Goal: Navigation & Orientation: Find specific page/section

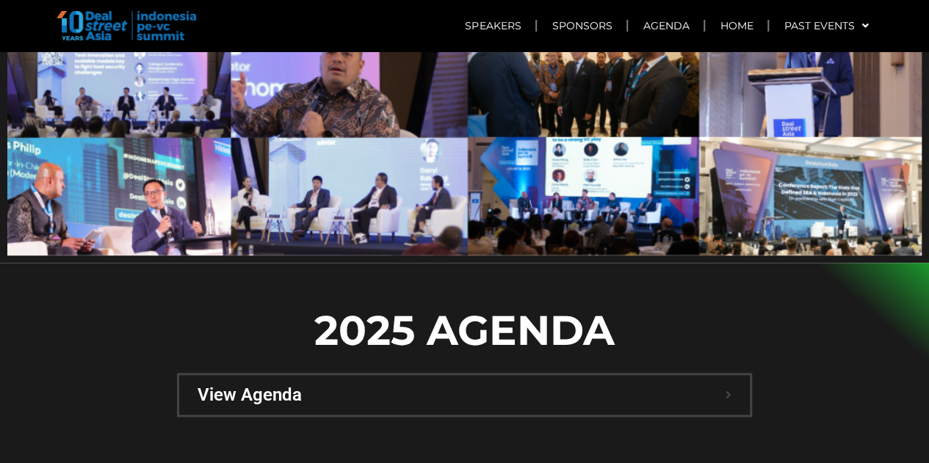
scroll to position [881, 0]
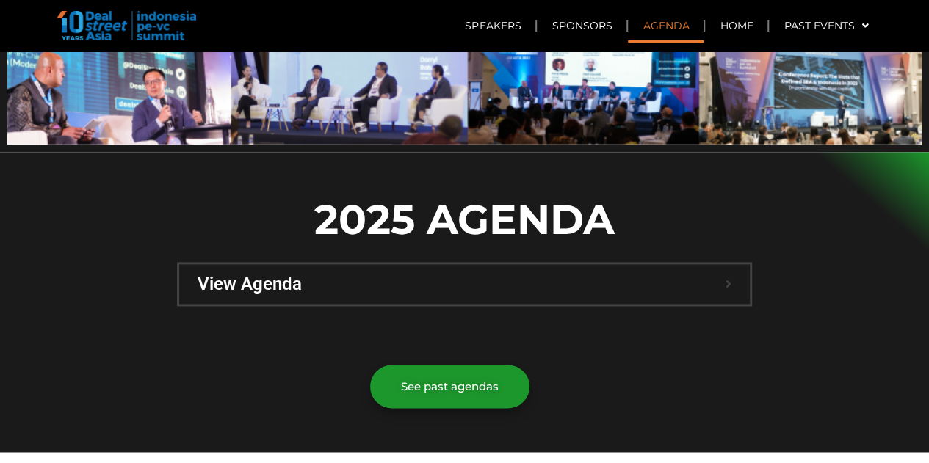
click at [112, 24] on img at bounding box center [127, 25] width 140 height 29
click at [162, 24] on img at bounding box center [127, 25] width 140 height 29
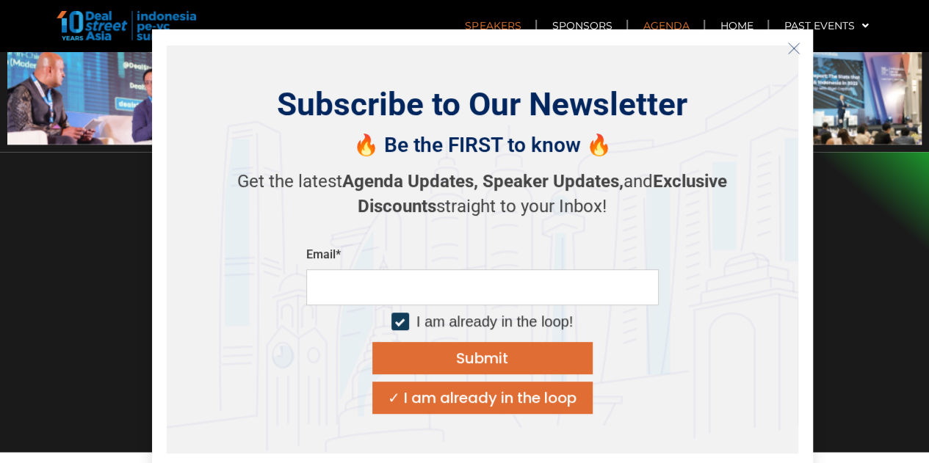
click at [491, 18] on link "Speakers" at bounding box center [492, 26] width 85 height 34
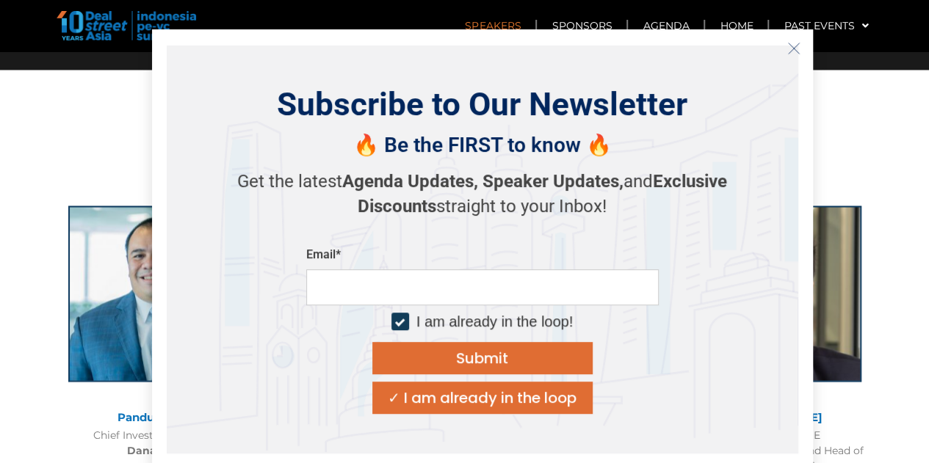
scroll to position [1296, 0]
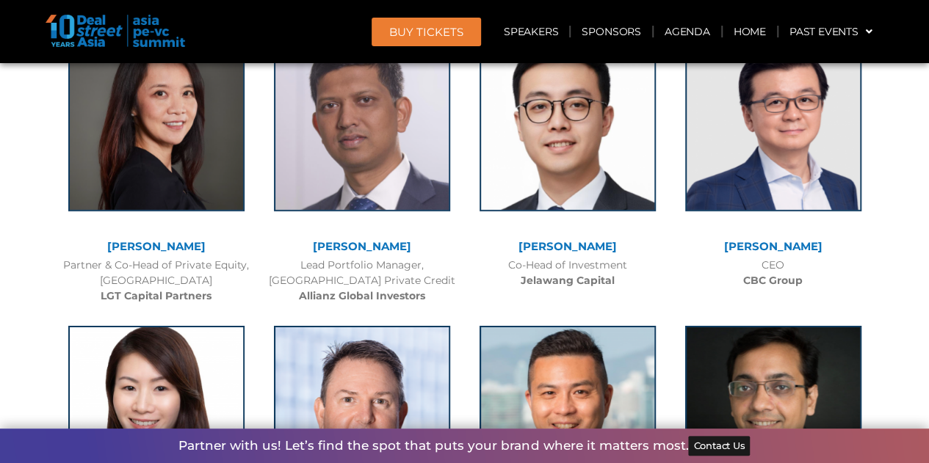
scroll to position [2496, 0]
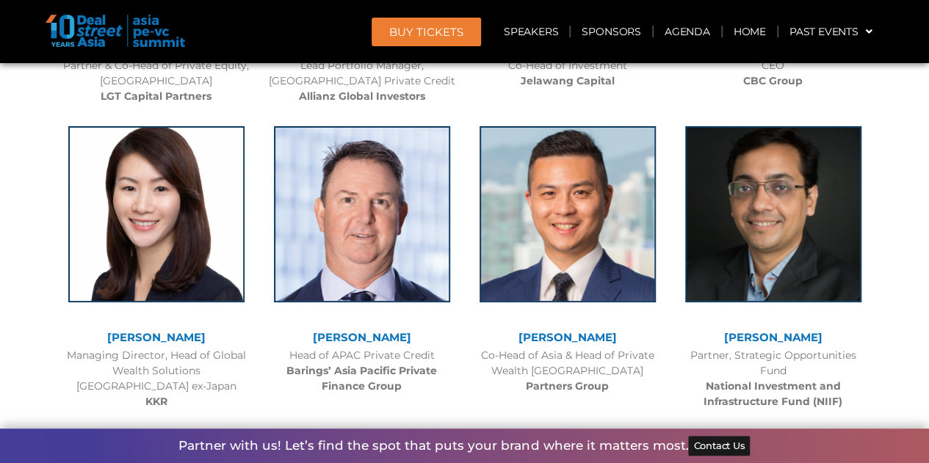
drag, startPoint x: 130, startPoint y: 35, endPoint x: 167, endPoint y: 34, distance: 36.7
click at [130, 35] on img at bounding box center [116, 31] width 140 height 32
click at [496, 29] on link "Speakers" at bounding box center [531, 32] width 76 height 34
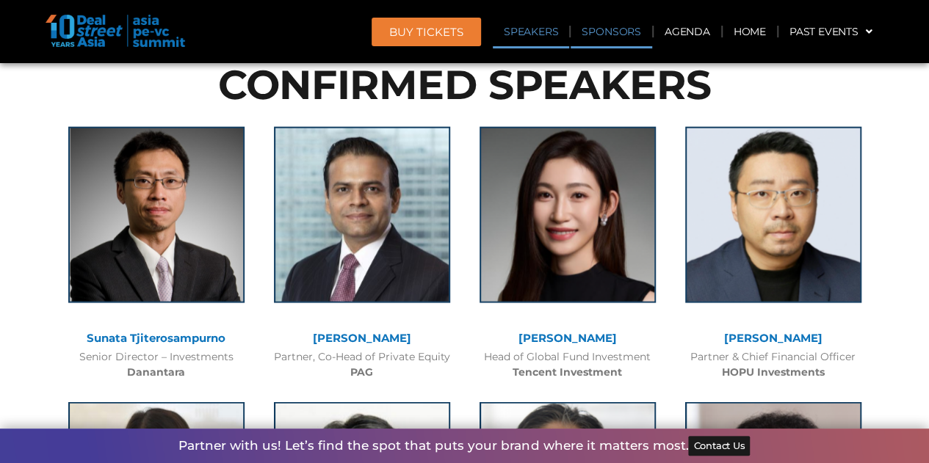
click at [604, 26] on link "Sponsors" at bounding box center [610, 32] width 81 height 34
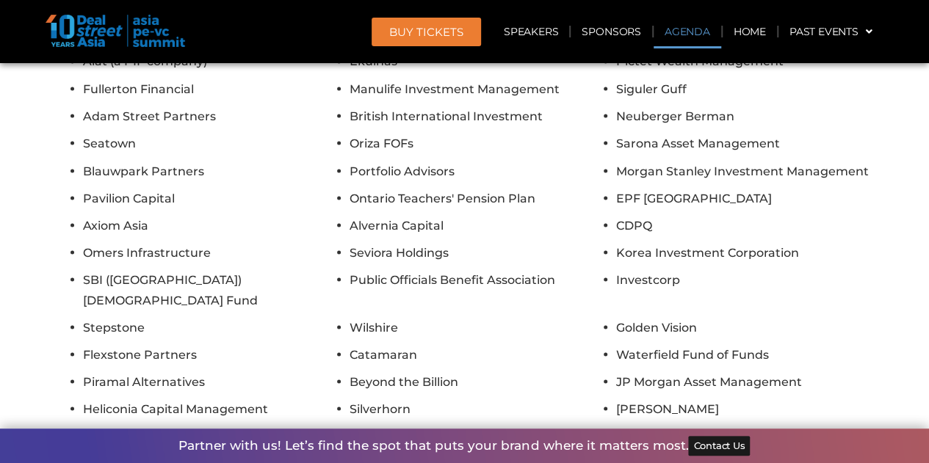
scroll to position [10576, 0]
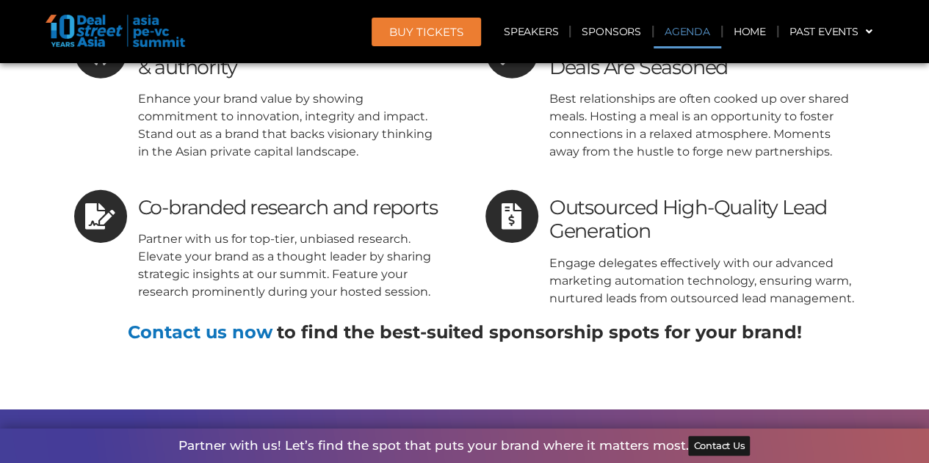
click at [713, 25] on link "Agenda" at bounding box center [687, 32] width 68 height 34
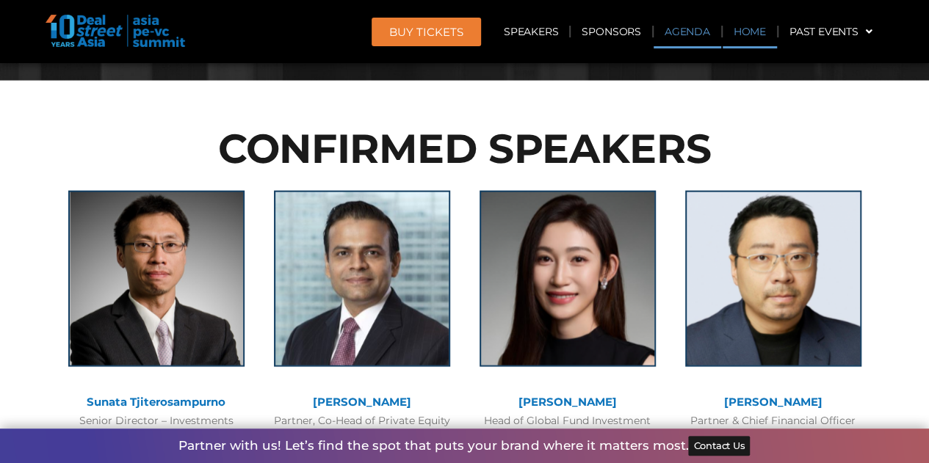
scroll to position [781, 0]
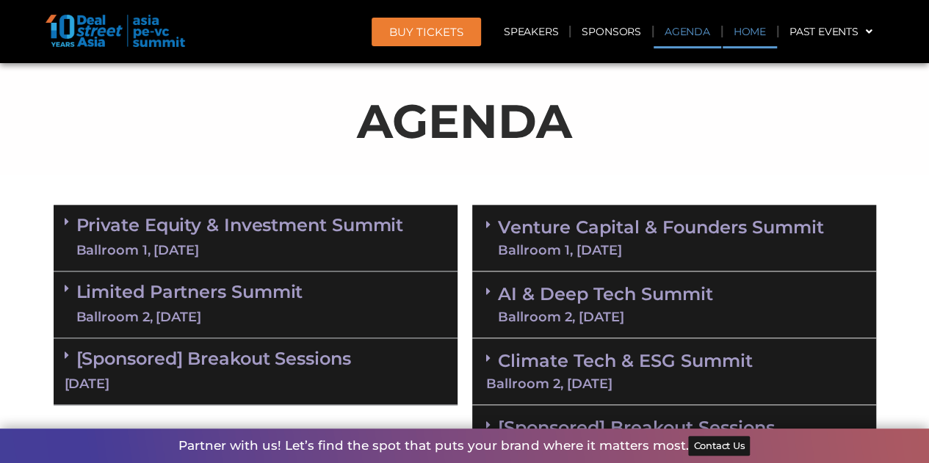
click at [753, 29] on link "Home" at bounding box center [749, 32] width 54 height 34
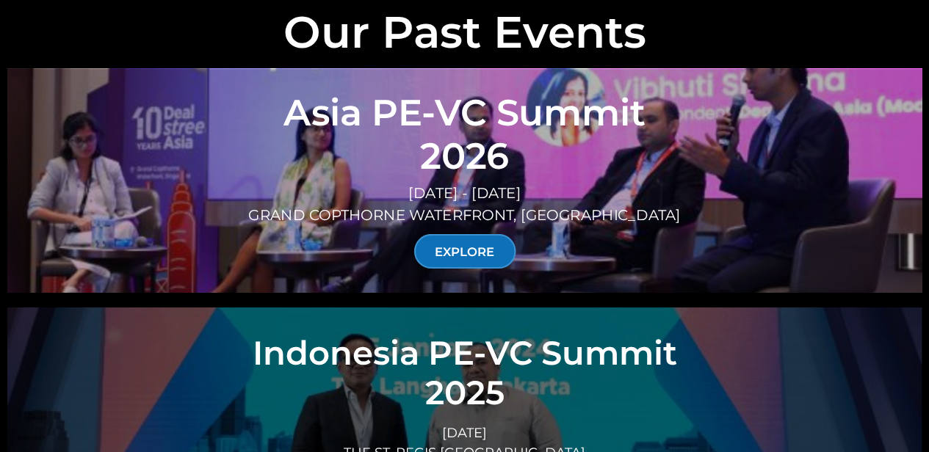
scroll to position [5174, 0]
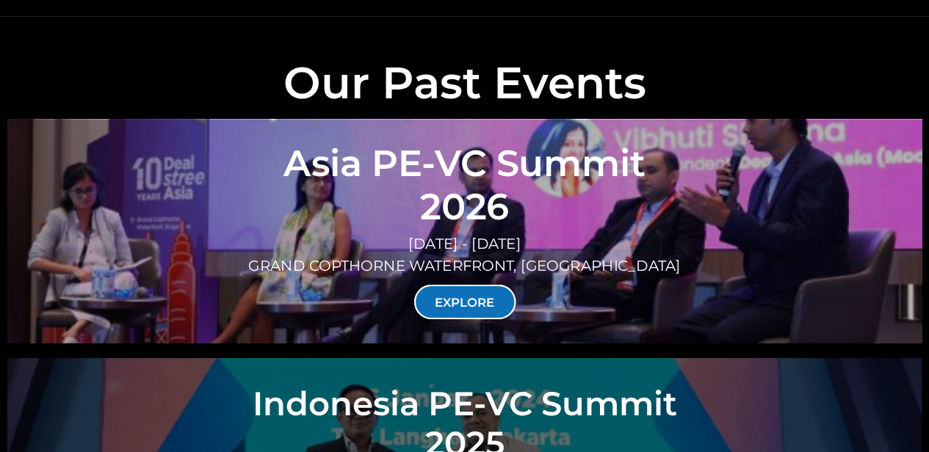
click at [482, 285] on link "EXPLORE" at bounding box center [464, 302] width 102 height 35
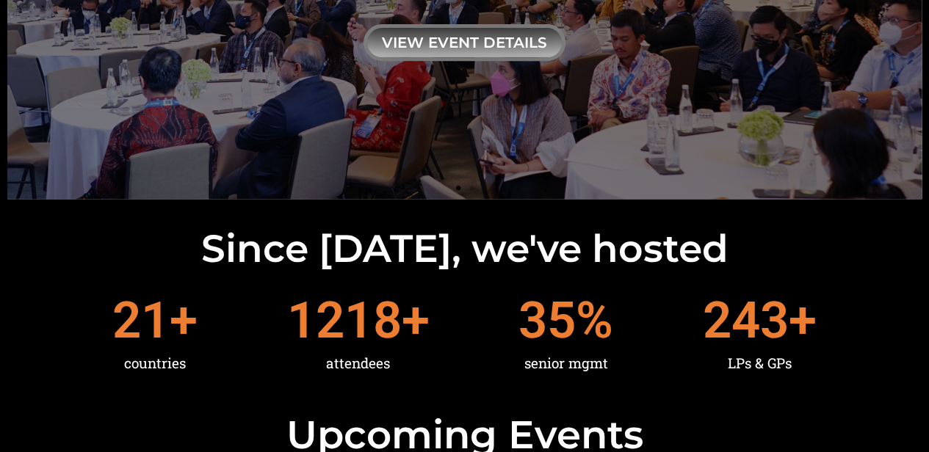
scroll to position [0, 0]
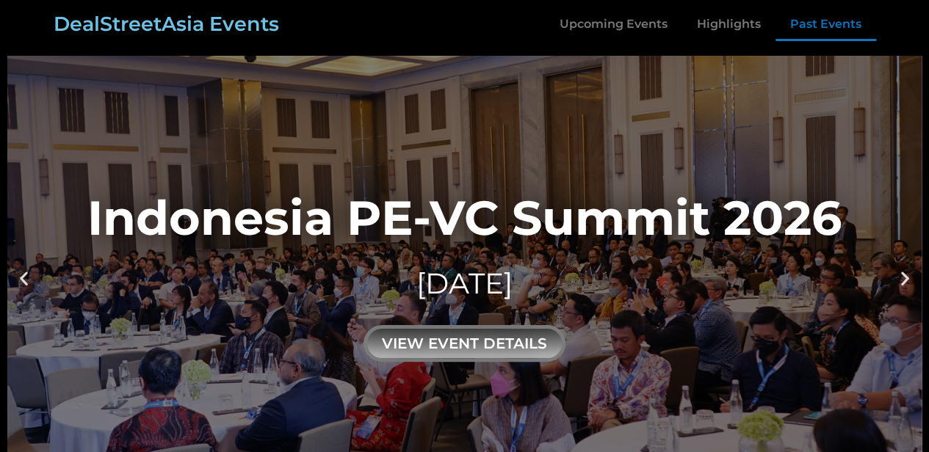
click at [787, 33] on link "Past Events" at bounding box center [825, 24] width 101 height 34
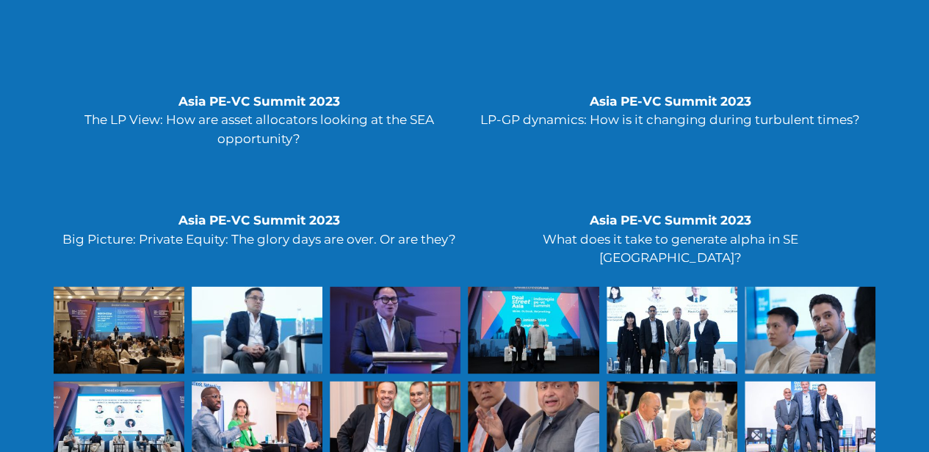
scroll to position [5137, 0]
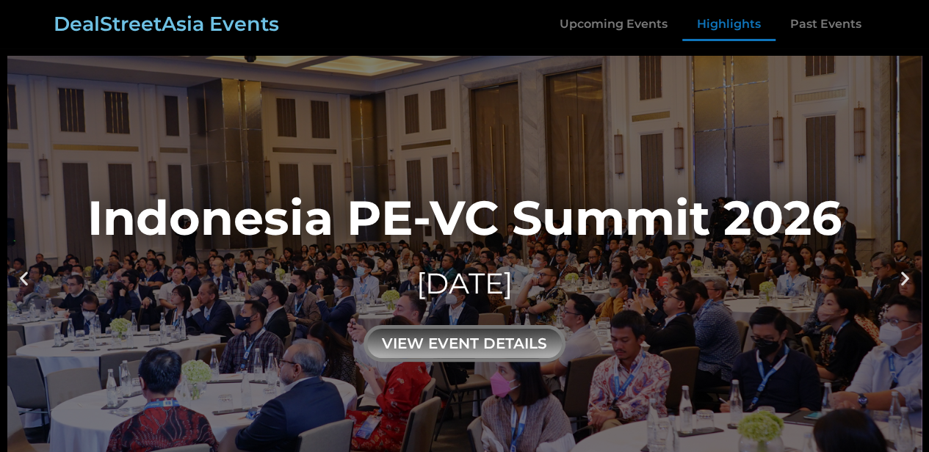
click at [742, 24] on link "Highlights" at bounding box center [728, 24] width 93 height 34
click at [716, 23] on link "Highlights" at bounding box center [728, 24] width 93 height 34
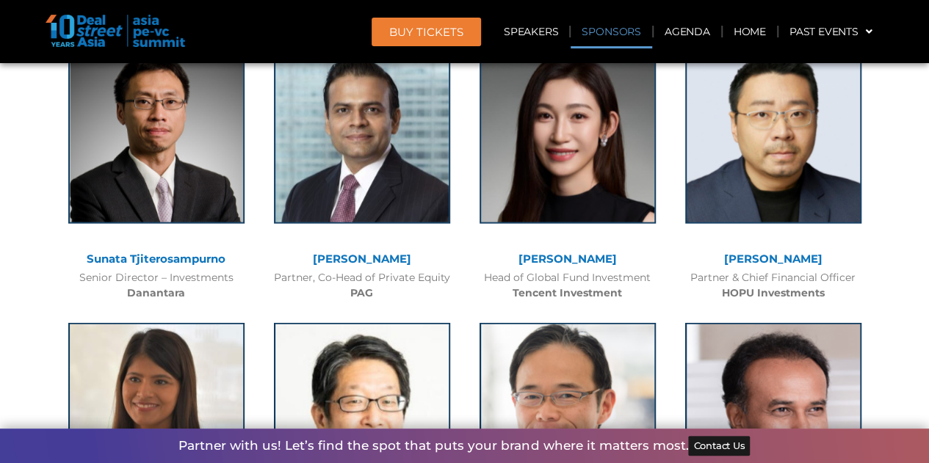
scroll to position [1982, 0]
